Goal: Navigation & Orientation: Go to known website

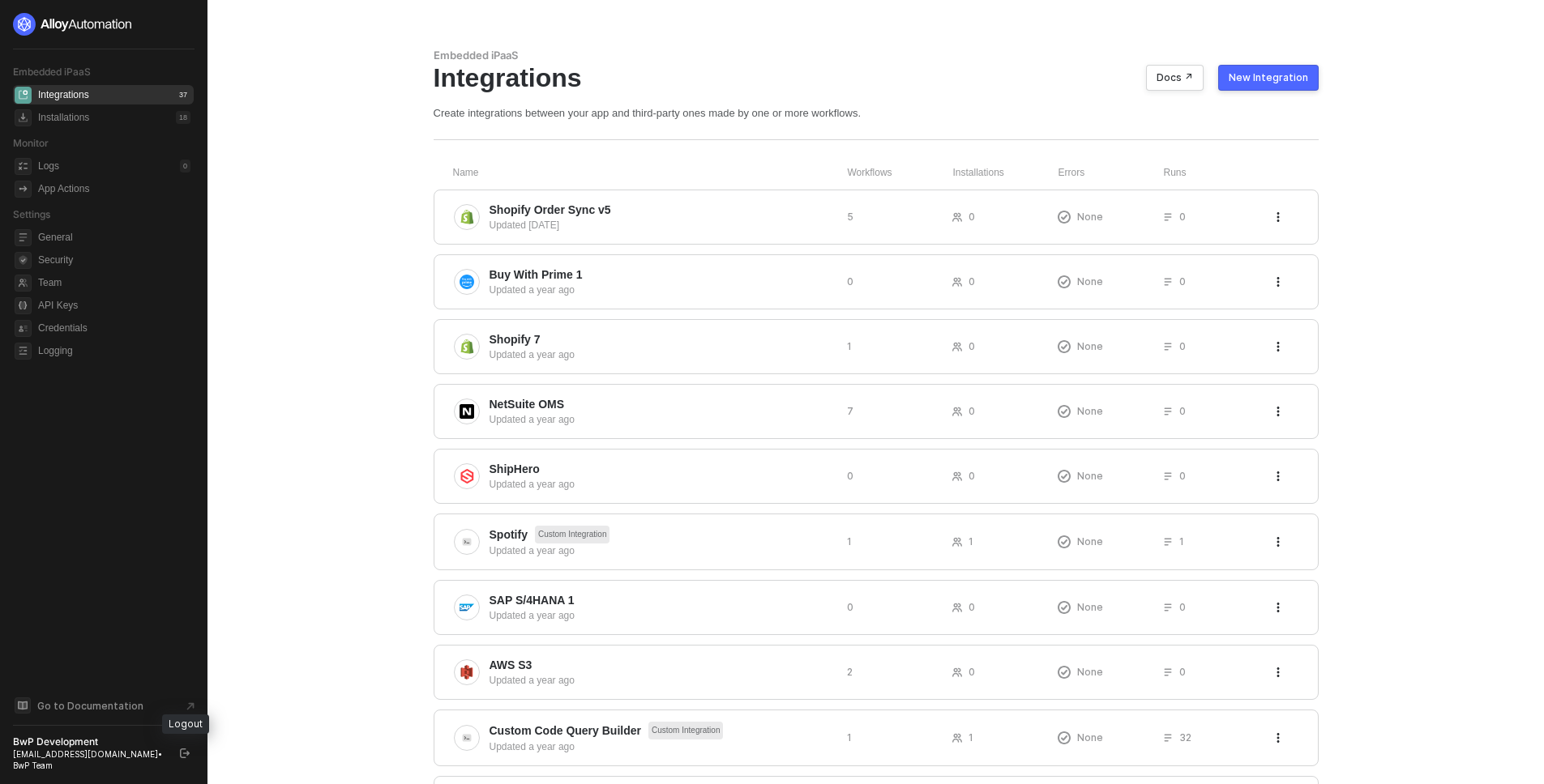
click at [188, 753] on icon "logout" at bounding box center [184, 753] width 10 height 10
